Goal: Navigation & Orientation: Understand site structure

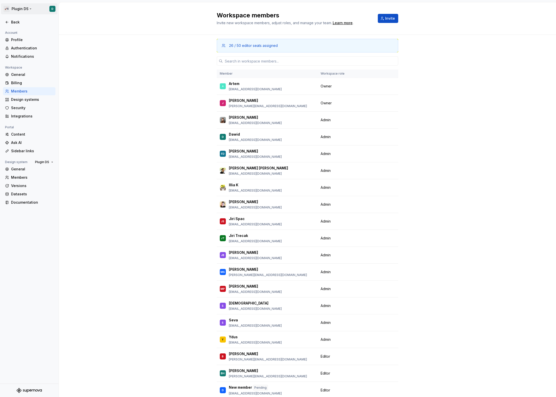
click at [20, 11] on html "🚀S Plugin DS D Back Account Profile Authentication Notifications Workspace Gene…" at bounding box center [278, 198] width 556 height 397
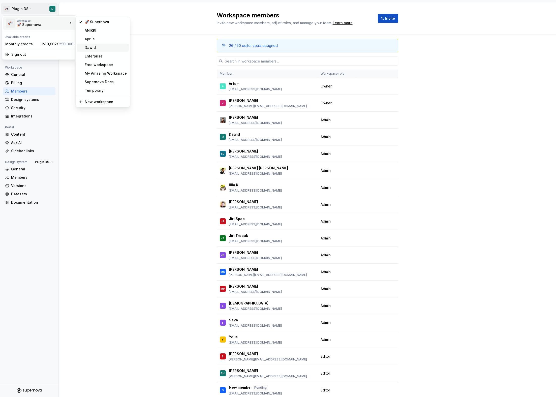
click at [101, 50] on div "Dawid" at bounding box center [106, 47] width 42 height 5
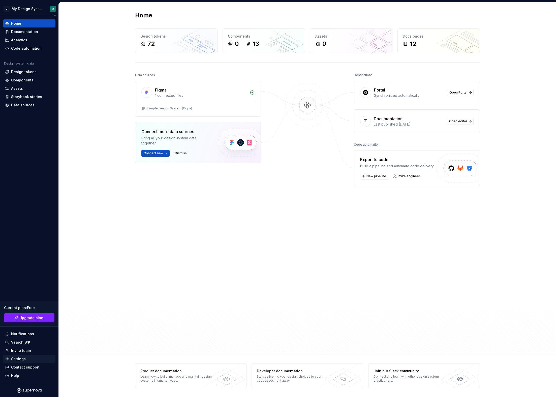
click at [27, 358] on div "Settings" at bounding box center [29, 359] width 48 height 5
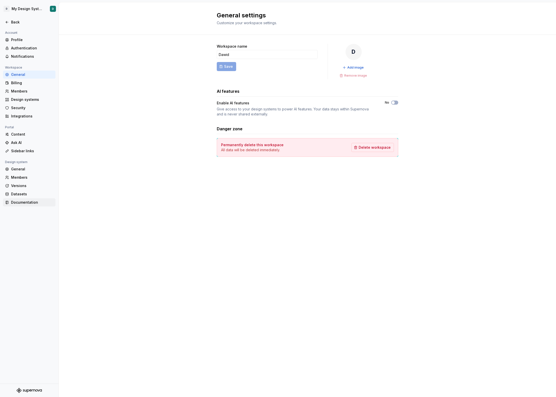
click at [40, 199] on div "Documentation" at bounding box center [29, 203] width 52 height 8
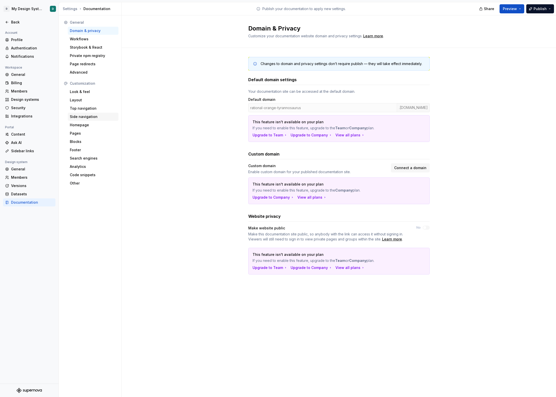
click at [80, 113] on div "Side navigation" at bounding box center [93, 117] width 51 height 8
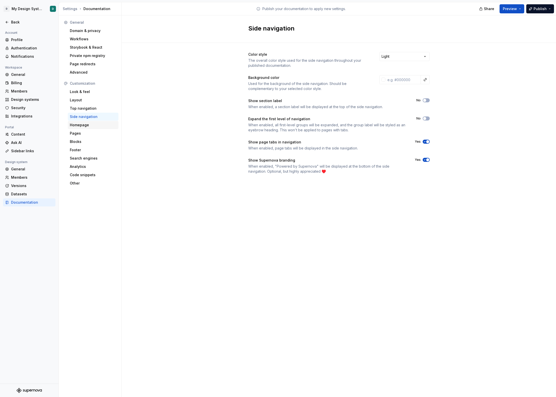
click at [81, 125] on div "Homepage" at bounding box center [93, 125] width 47 height 5
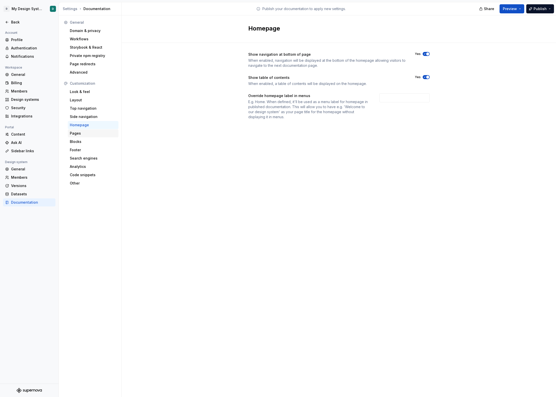
click at [83, 135] on div "Pages" at bounding box center [93, 133] width 47 height 5
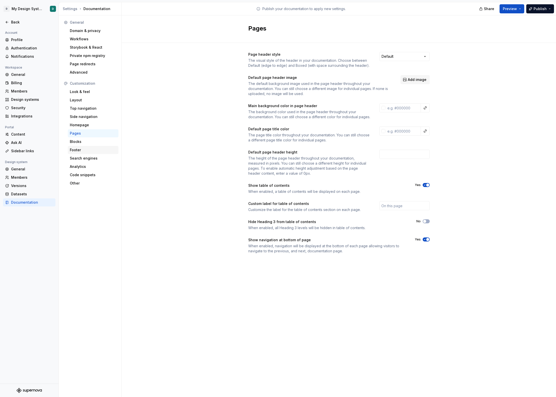
click at [85, 147] on div "Footer" at bounding box center [93, 150] width 51 height 8
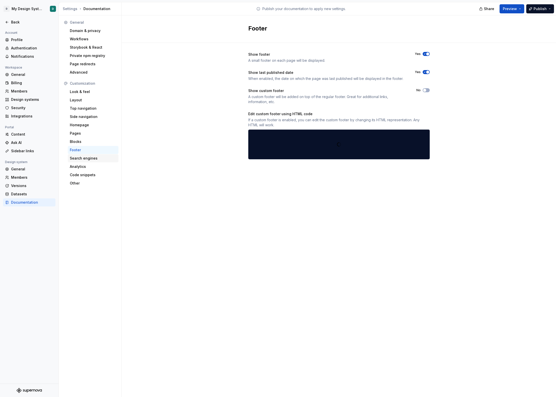
click at [84, 157] on div "Search engines" at bounding box center [93, 158] width 47 height 5
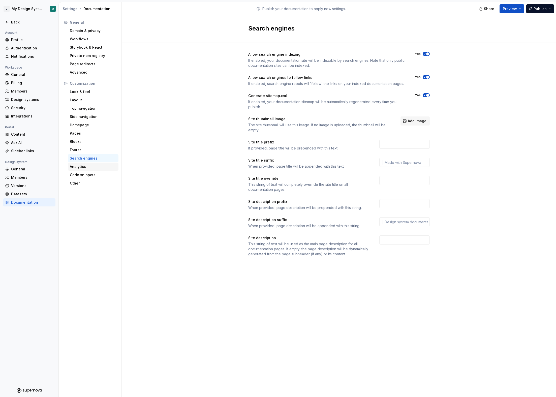
click at [83, 168] on div "Analytics" at bounding box center [93, 166] width 47 height 5
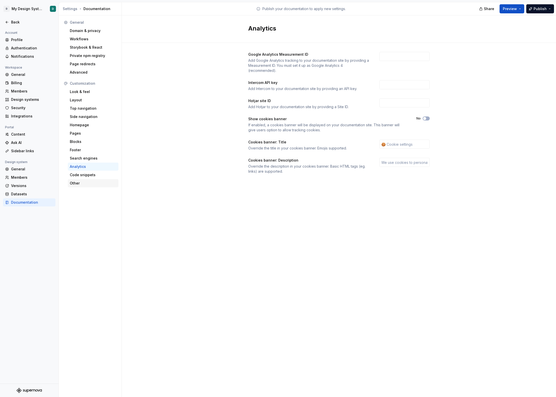
click at [83, 180] on div "Other" at bounding box center [93, 183] width 51 height 8
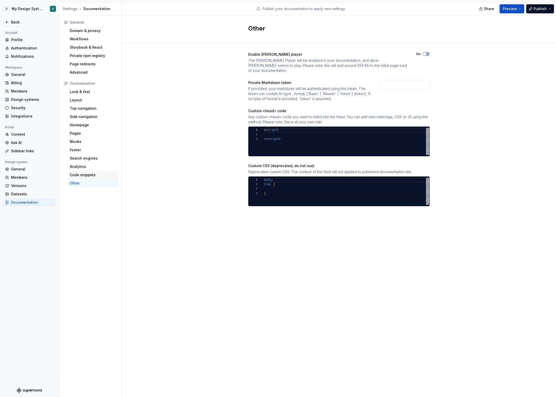
click at [84, 175] on div "Code snippets" at bounding box center [93, 175] width 47 height 5
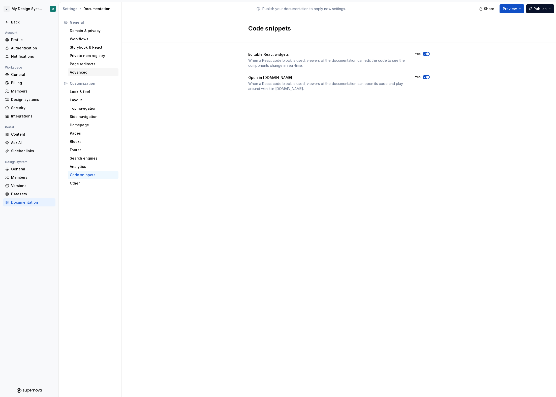
click at [86, 71] on div "Advanced" at bounding box center [93, 72] width 47 height 5
click at [87, 63] on div "Page redirects" at bounding box center [93, 64] width 47 height 5
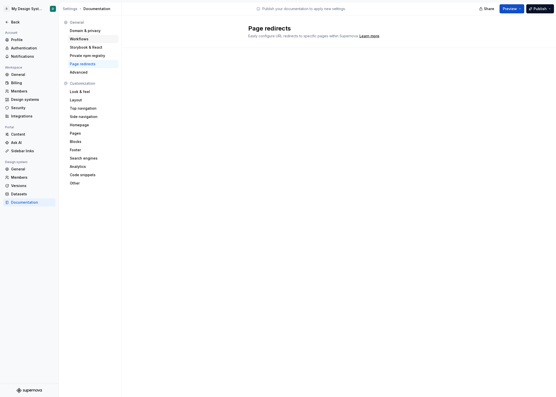
click at [84, 42] on div "Workflows" at bounding box center [93, 39] width 51 height 8
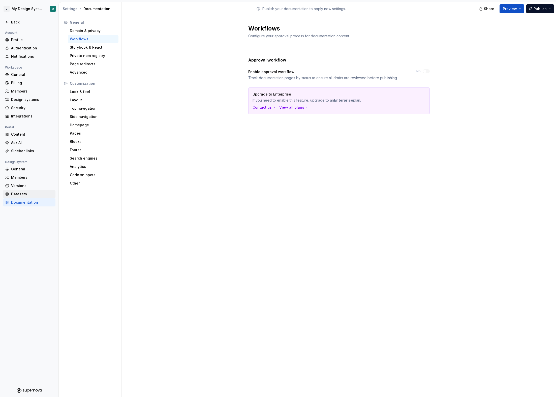
click at [28, 193] on div "Datasets" at bounding box center [32, 194] width 42 height 5
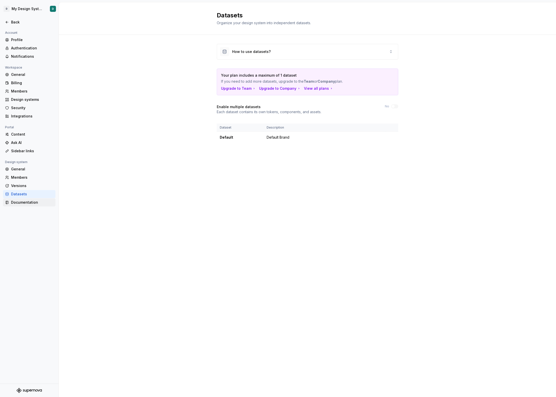
click at [25, 202] on div "Documentation" at bounding box center [32, 202] width 42 height 5
